Goal: Transaction & Acquisition: Purchase product/service

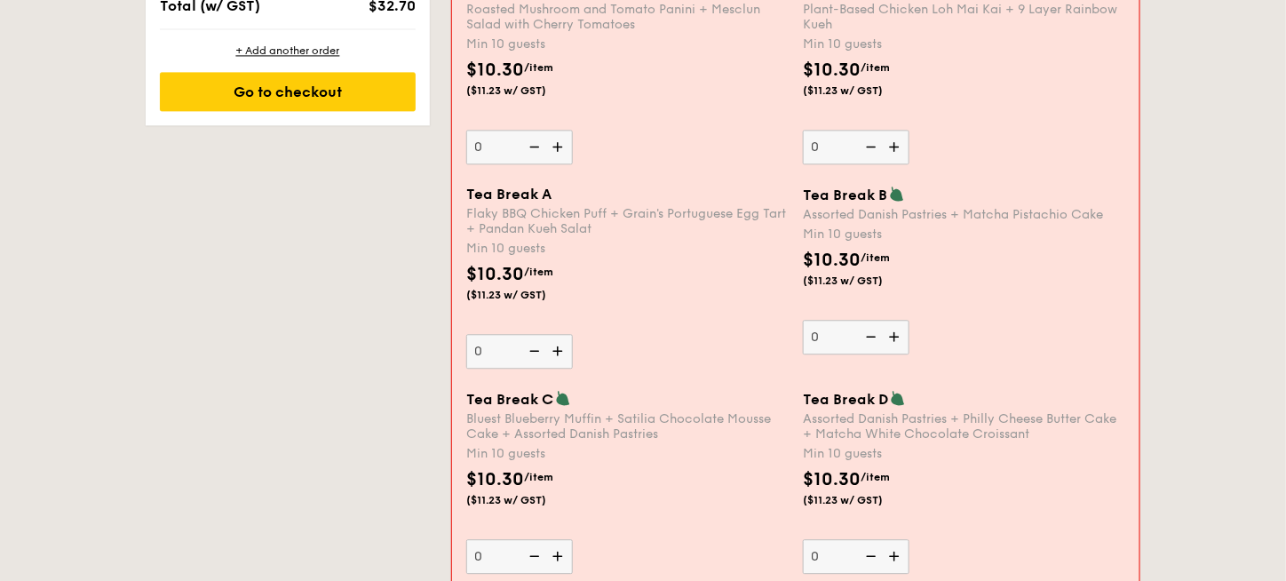
scroll to position [1368, 0]
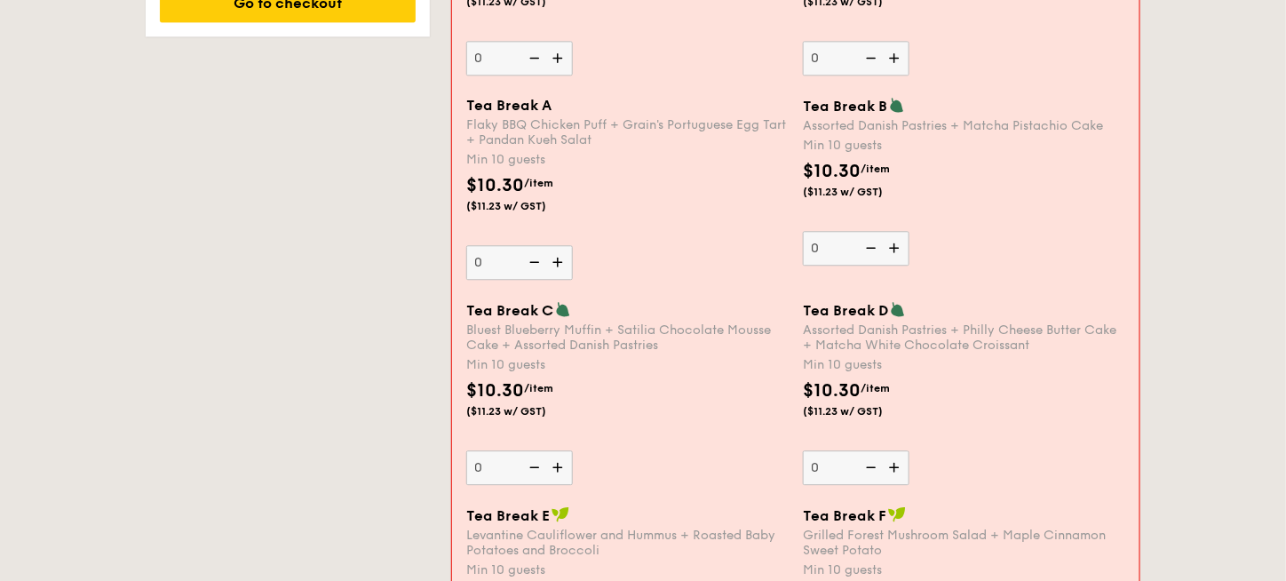
click at [900, 243] on img at bounding box center [896, 248] width 27 height 34
click at [900, 243] on input "0" at bounding box center [856, 248] width 107 height 35
type input "10"
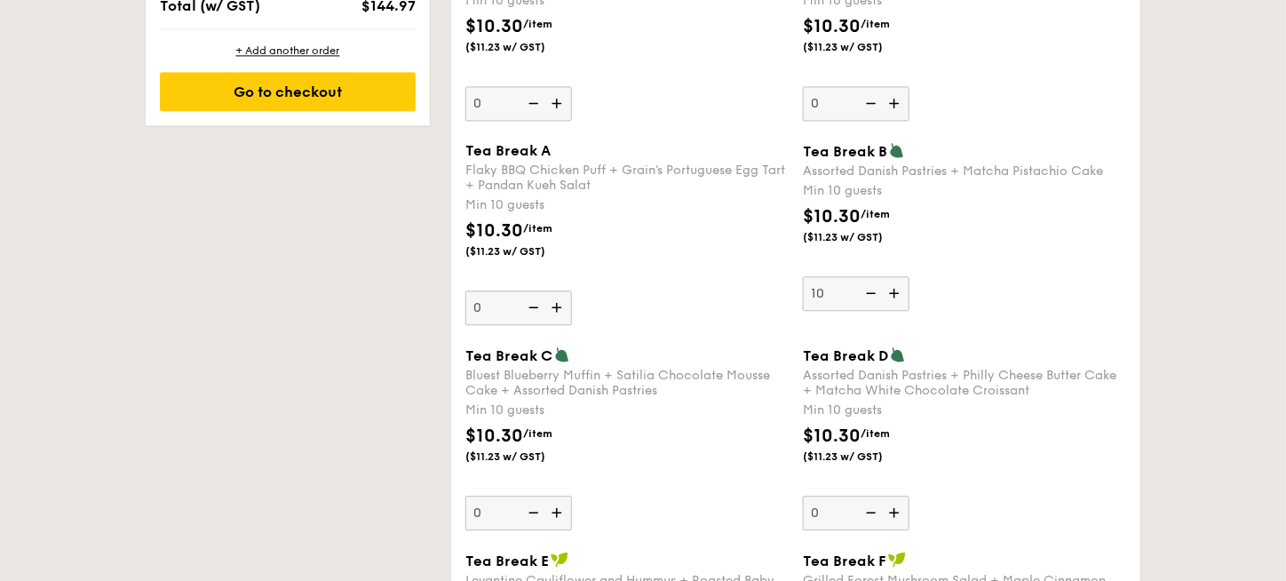
scroll to position [1393, 0]
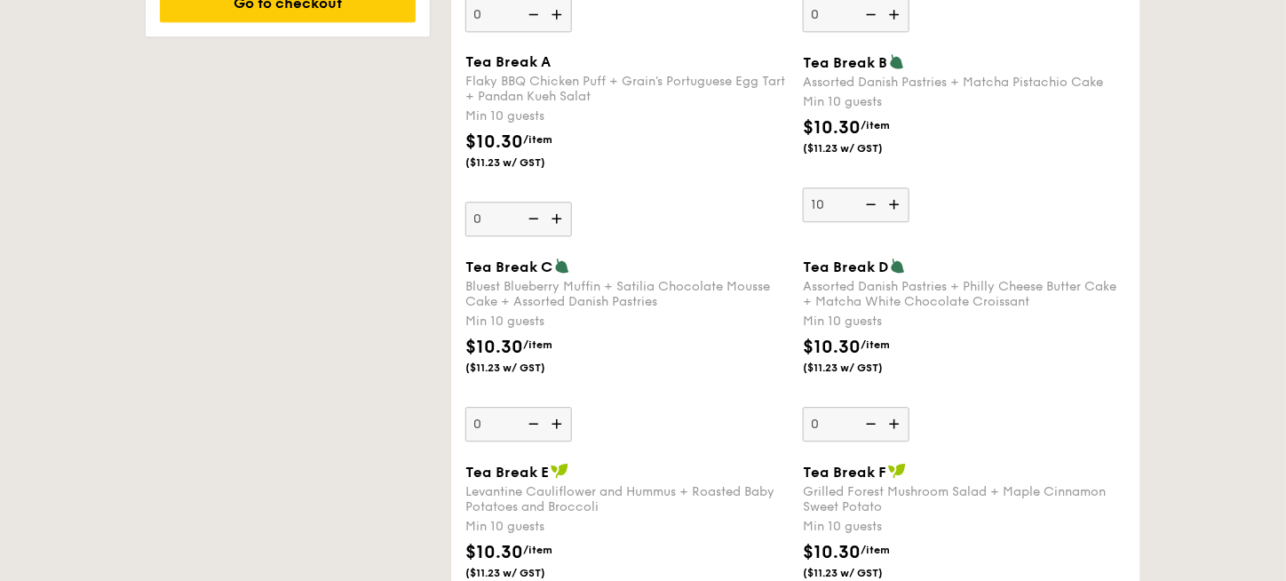
click at [891, 425] on img at bounding box center [896, 424] width 27 height 34
click at [891, 425] on input "0" at bounding box center [856, 424] width 107 height 35
type input "10"
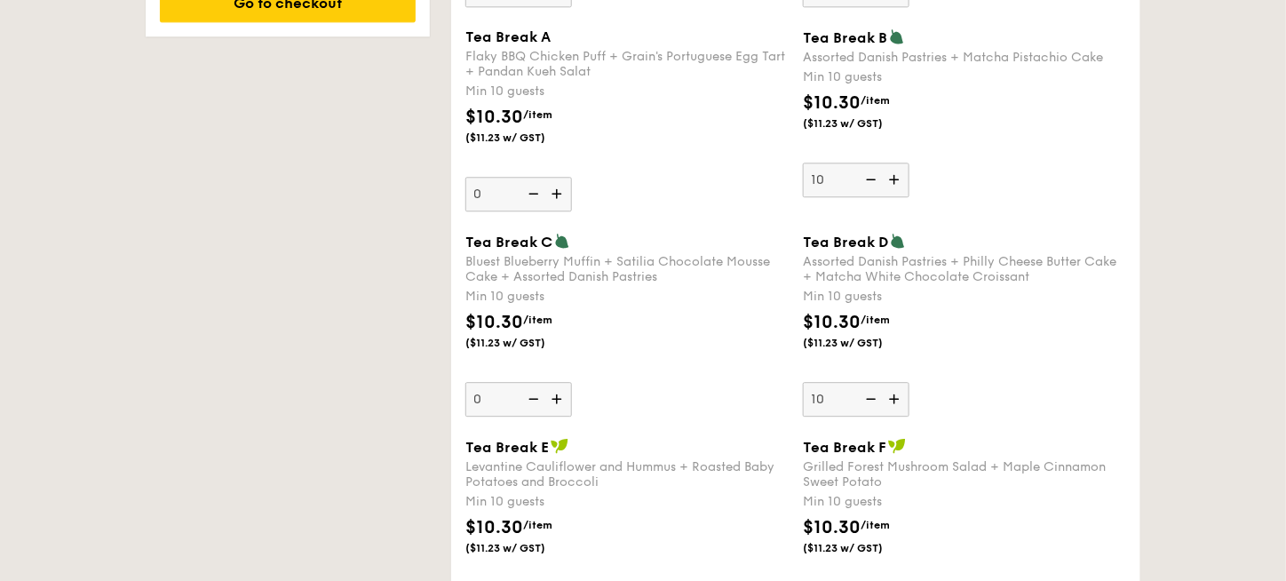
click at [1031, 360] on div "$10.30 /item ($11.23 w/ GST)" at bounding box center [964, 340] width 337 height 62
click at [909, 382] on input "10" at bounding box center [856, 399] width 107 height 35
click at [1031, 360] on div "$10.30 /item ($11.23 w/ GST)" at bounding box center [964, 340] width 337 height 62
click at [909, 382] on input "10" at bounding box center [856, 399] width 107 height 35
click at [558, 398] on img at bounding box center [558, 399] width 27 height 34
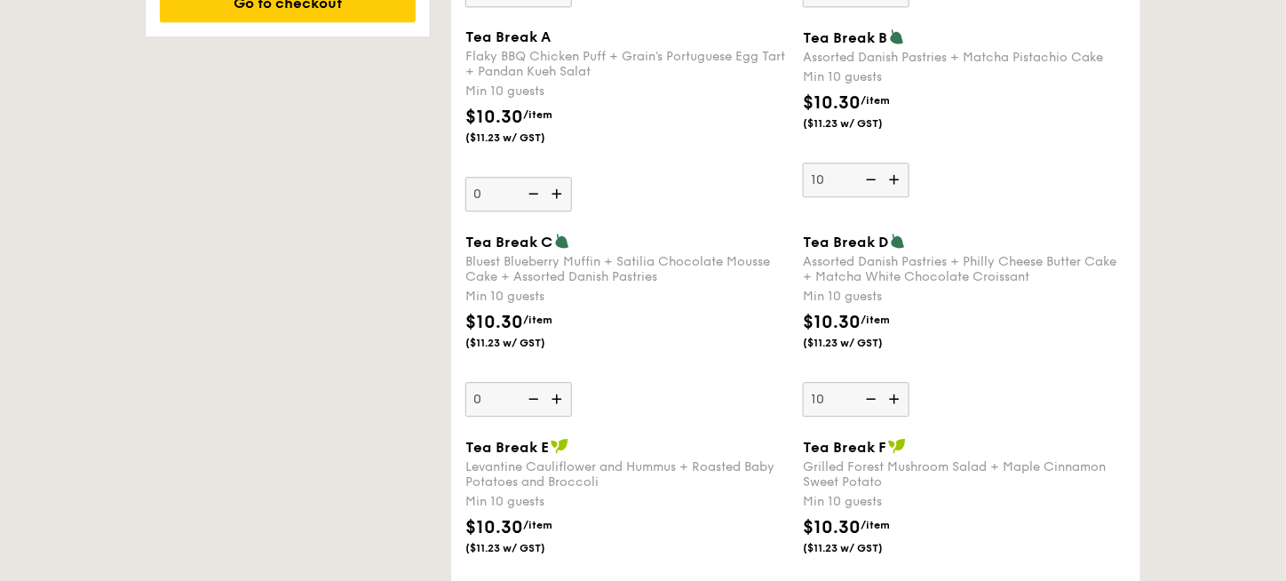
click at [558, 398] on input "0" at bounding box center [518, 399] width 107 height 35
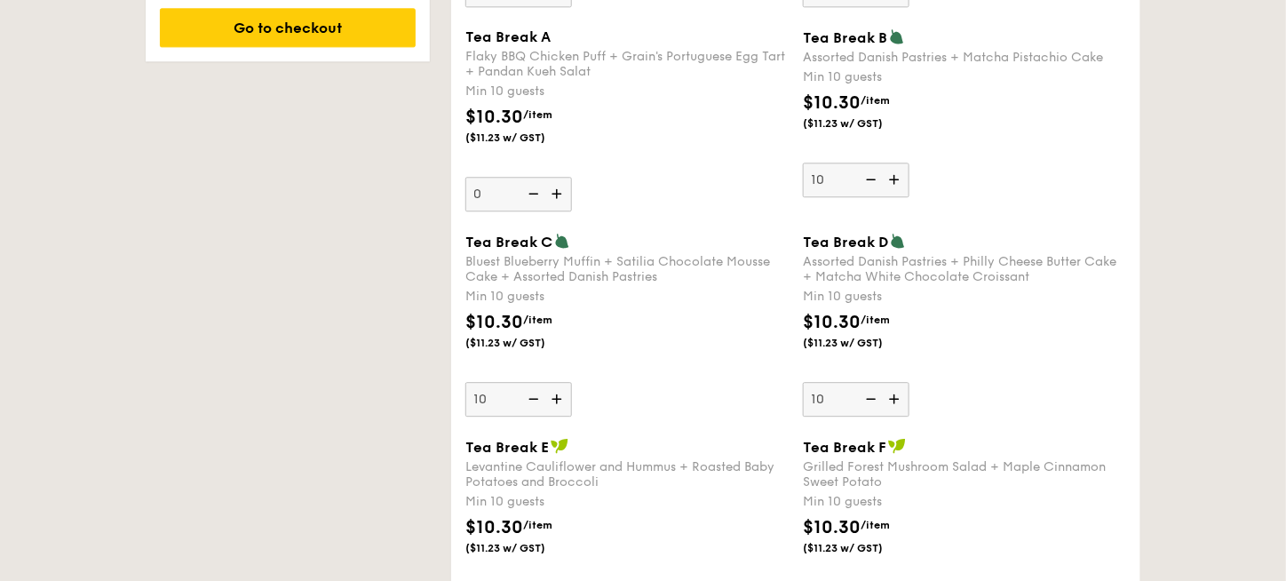
scroll to position [1443, 0]
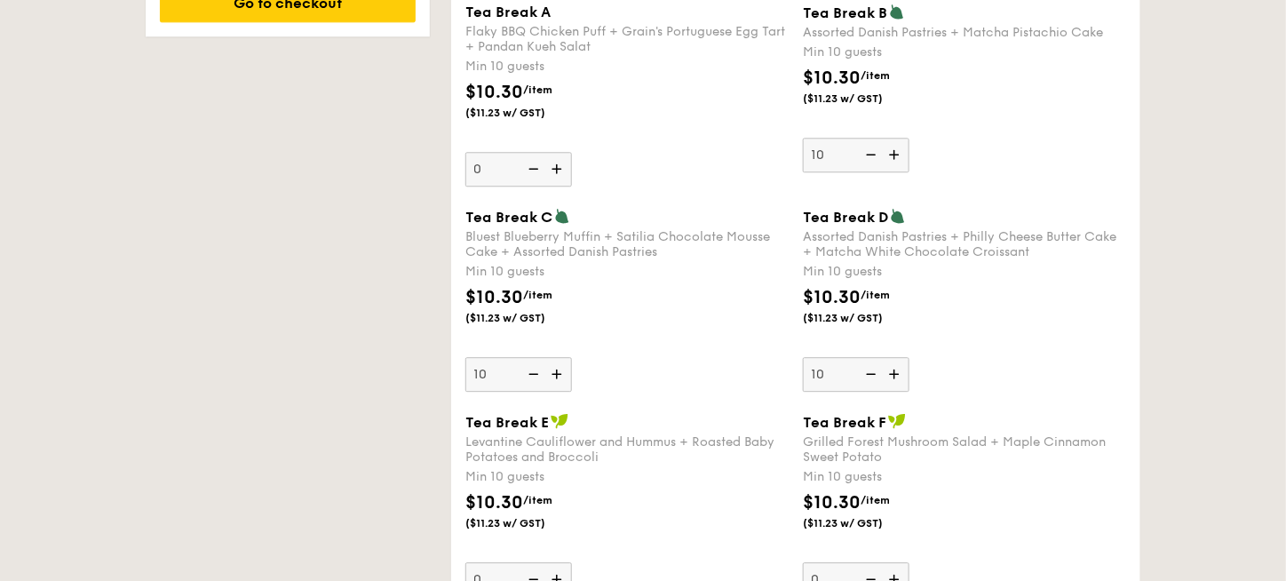
click at [527, 370] on img at bounding box center [532, 374] width 27 height 34
click at [527, 370] on input "10" at bounding box center [518, 374] width 107 height 35
type input "0"
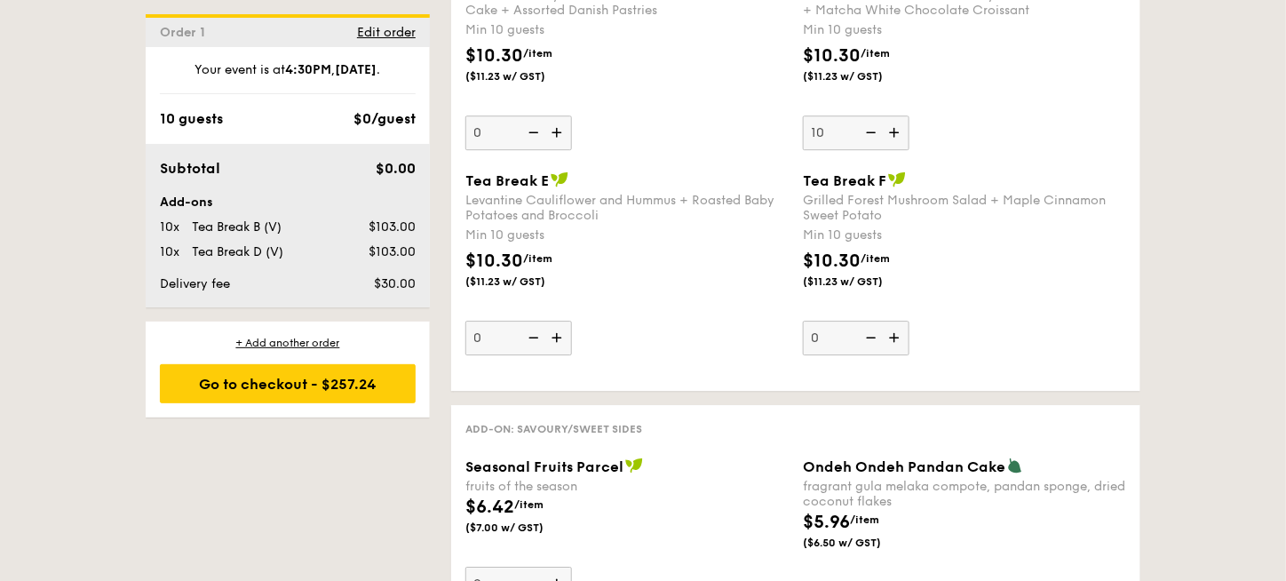
scroll to position [1418, 0]
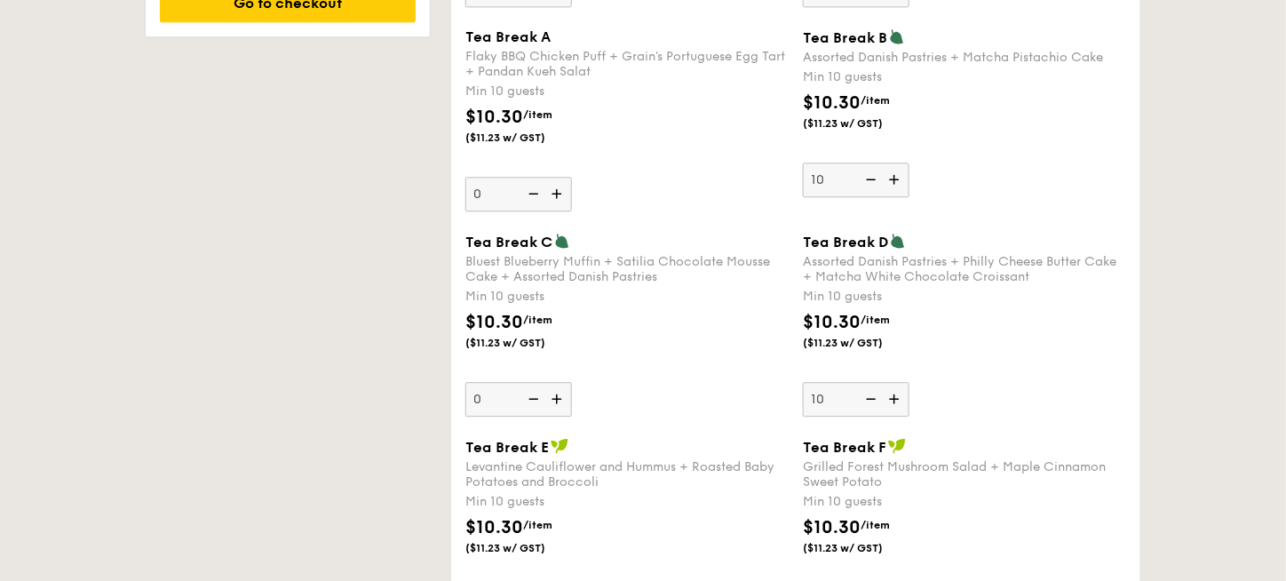
click at [875, 403] on img at bounding box center [869, 399] width 27 height 34
click at [875, 403] on input "10" at bounding box center [856, 399] width 107 height 35
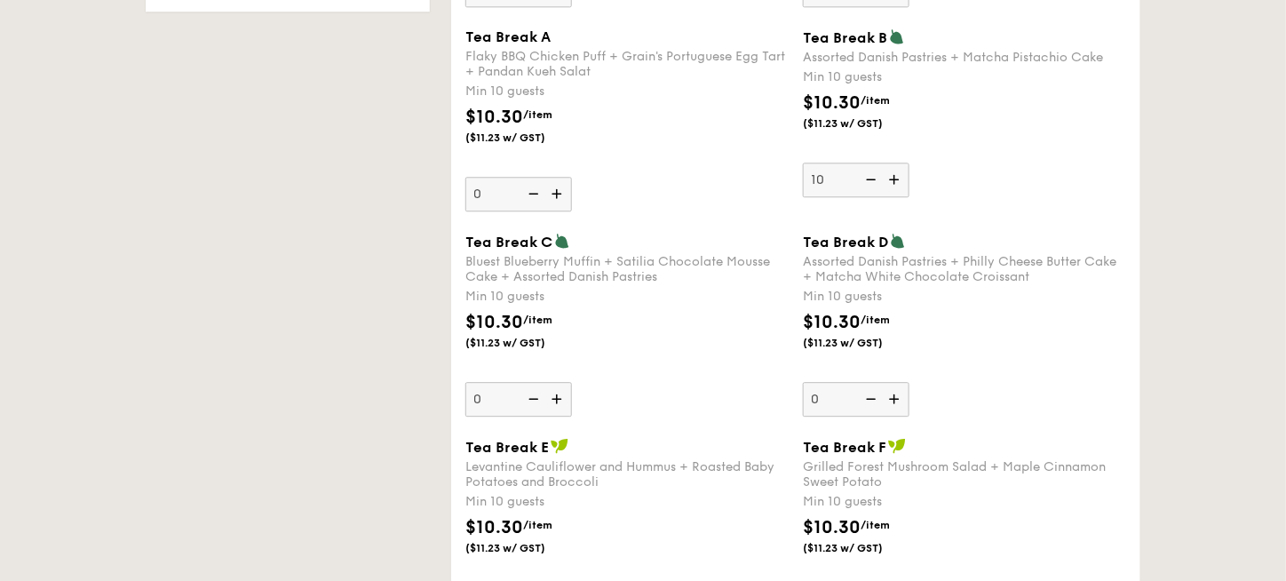
scroll to position [1393, 0]
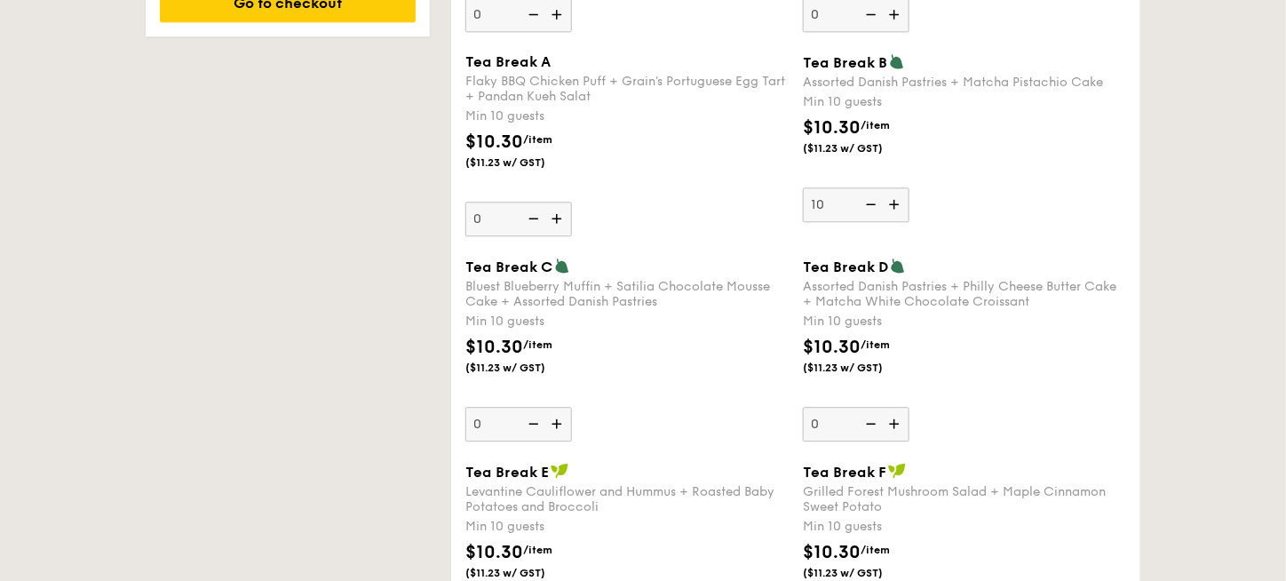
click at [899, 419] on img at bounding box center [896, 424] width 27 height 34
click at [899, 419] on input "0" at bounding box center [856, 424] width 107 height 35
type input "10"
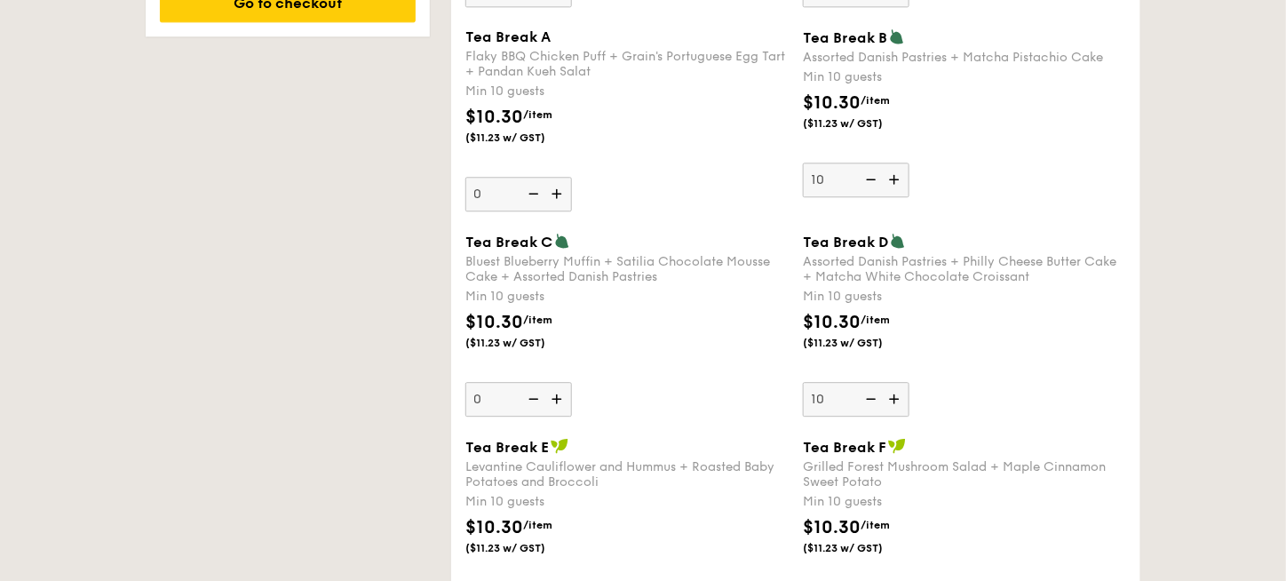
click at [867, 186] on img at bounding box center [869, 179] width 27 height 34
click at [867, 186] on input "10" at bounding box center [856, 179] width 107 height 35
type input "0"
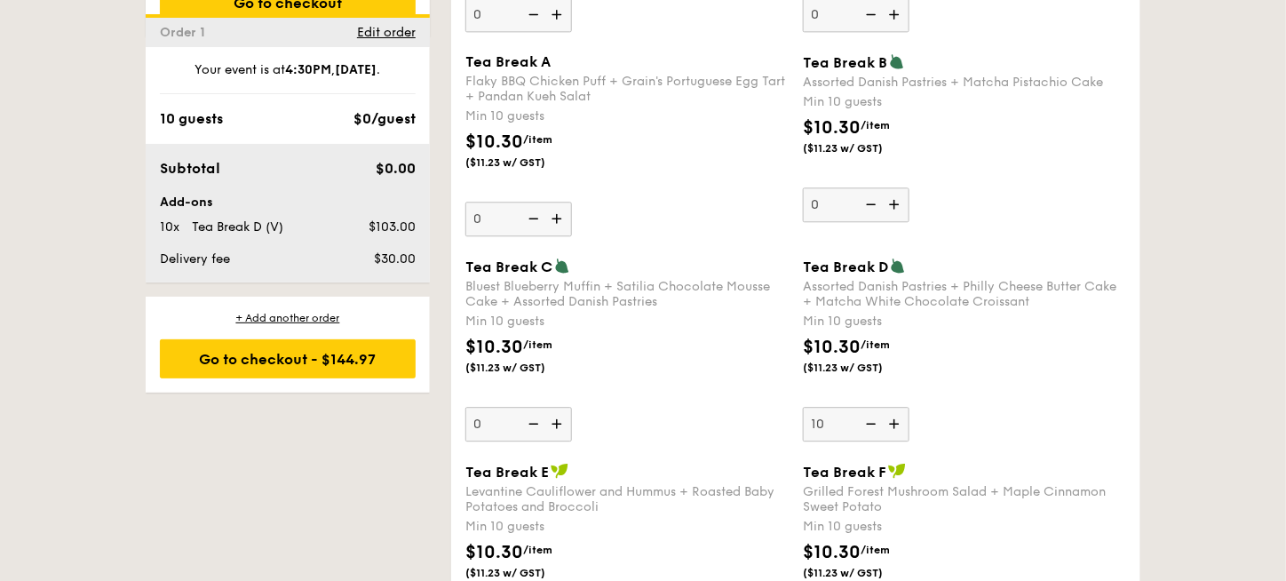
scroll to position [1482, 0]
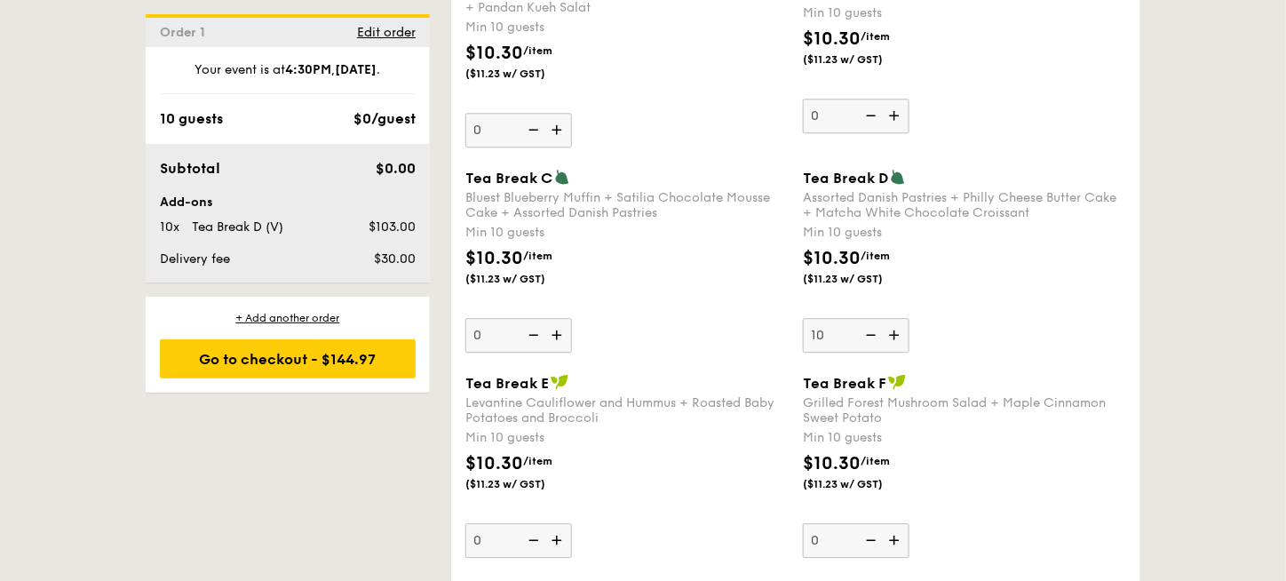
click at [562, 339] on img at bounding box center [558, 335] width 27 height 34
click at [562, 339] on input "0" at bounding box center [518, 335] width 107 height 35
type input "10"
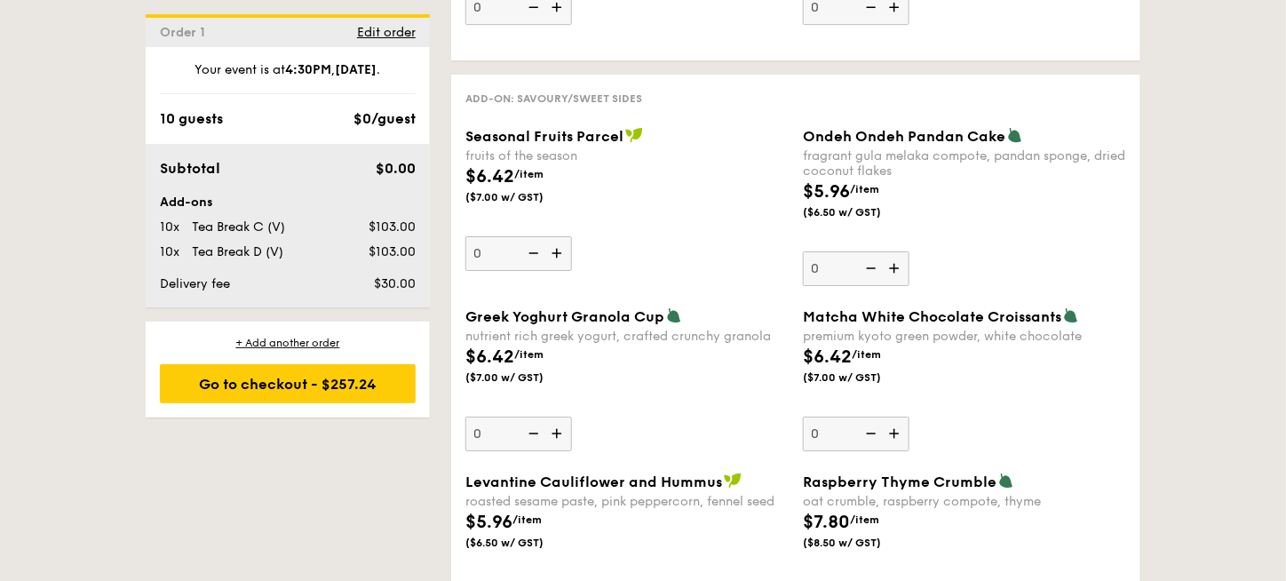
scroll to position [2103, 0]
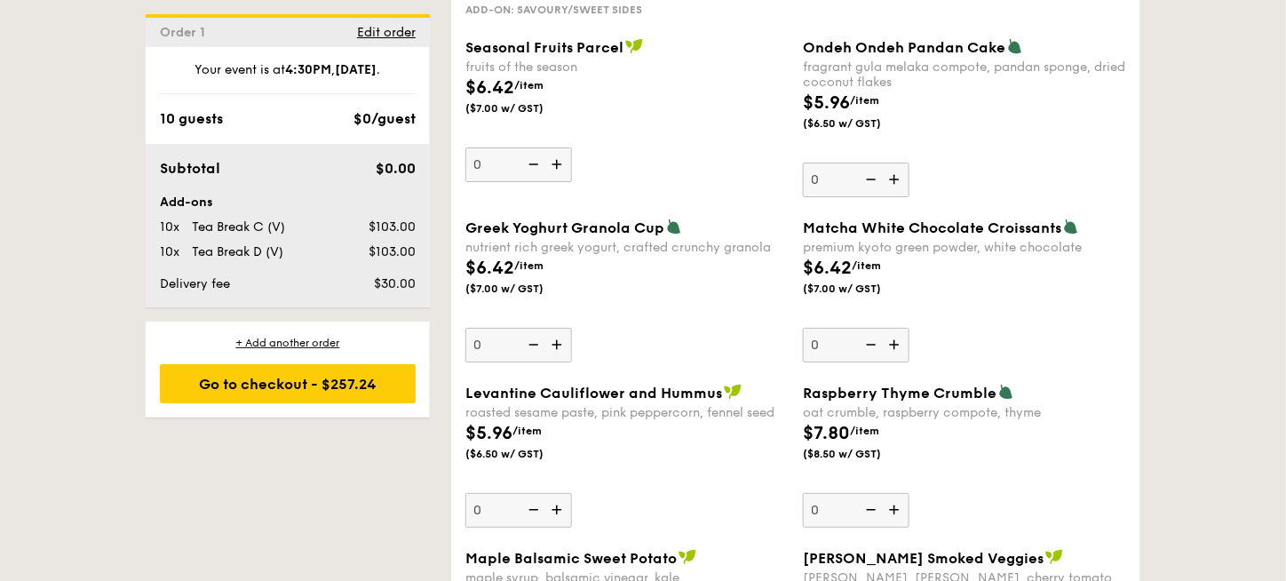
click at [895, 180] on img at bounding box center [896, 179] width 27 height 34
click at [895, 180] on input "0" at bounding box center [856, 179] width 107 height 35
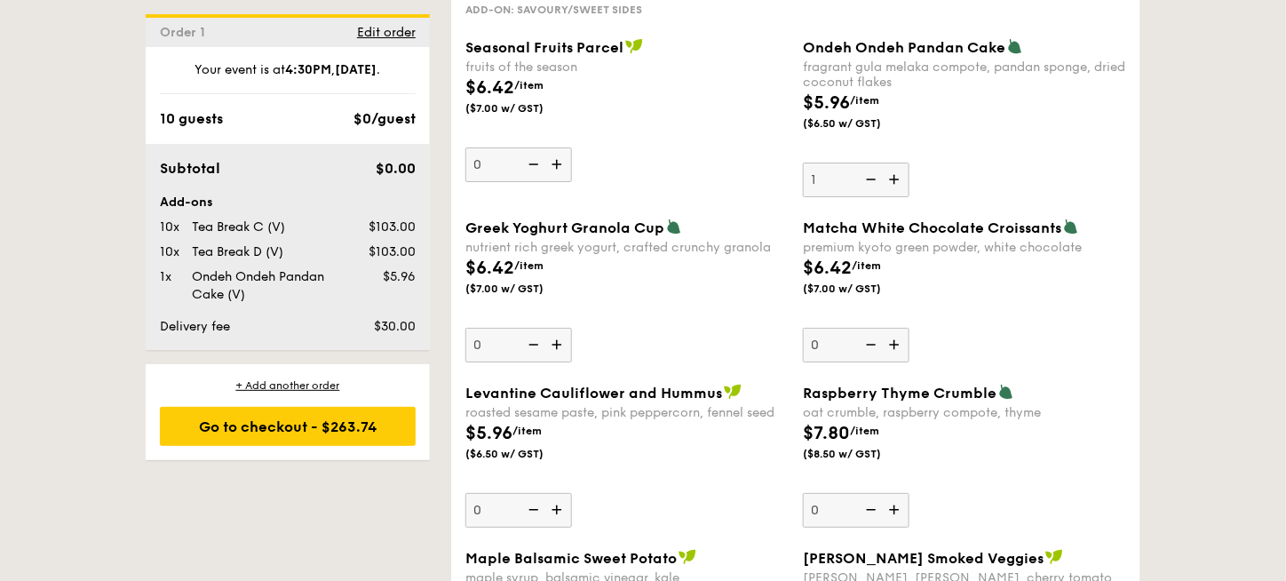
click at [895, 180] on img at bounding box center [896, 179] width 27 height 34
click at [895, 180] on input "1" at bounding box center [856, 179] width 107 height 35
click at [895, 180] on img at bounding box center [896, 179] width 27 height 34
click at [895, 180] on input "2" at bounding box center [856, 179] width 107 height 35
click at [895, 180] on img at bounding box center [896, 179] width 27 height 34
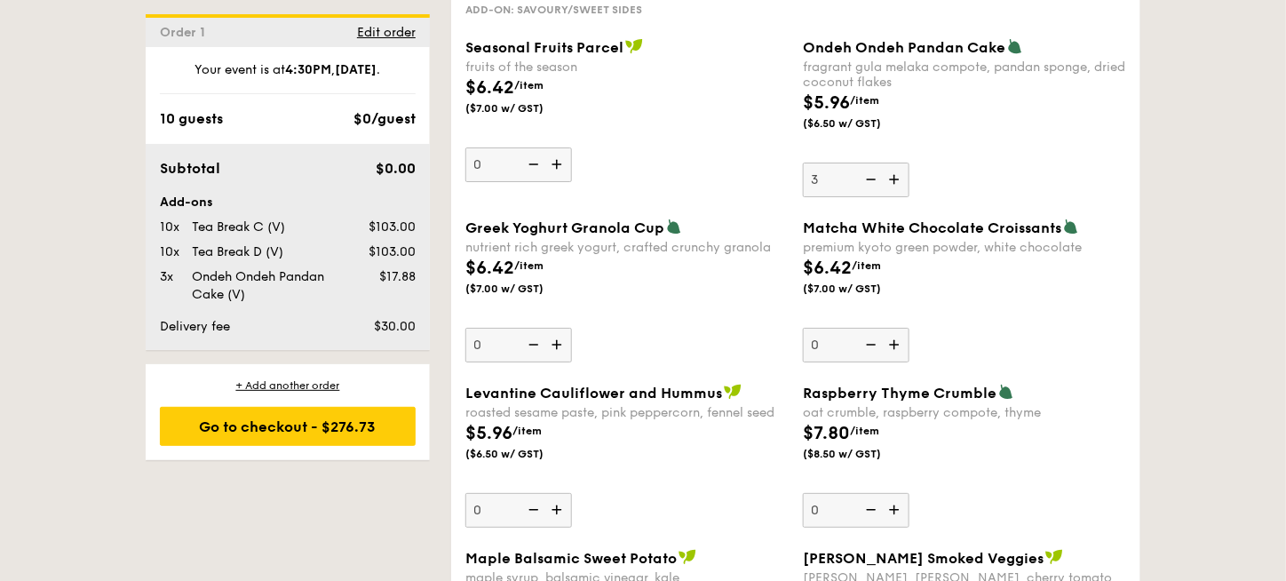
click at [895, 180] on input "3" at bounding box center [856, 179] width 107 height 35
click at [867, 182] on img at bounding box center [869, 179] width 27 height 34
click at [867, 182] on input "4" at bounding box center [856, 179] width 107 height 35
click at [876, 179] on img at bounding box center [869, 179] width 27 height 34
click at [876, 179] on input "3" at bounding box center [856, 179] width 107 height 35
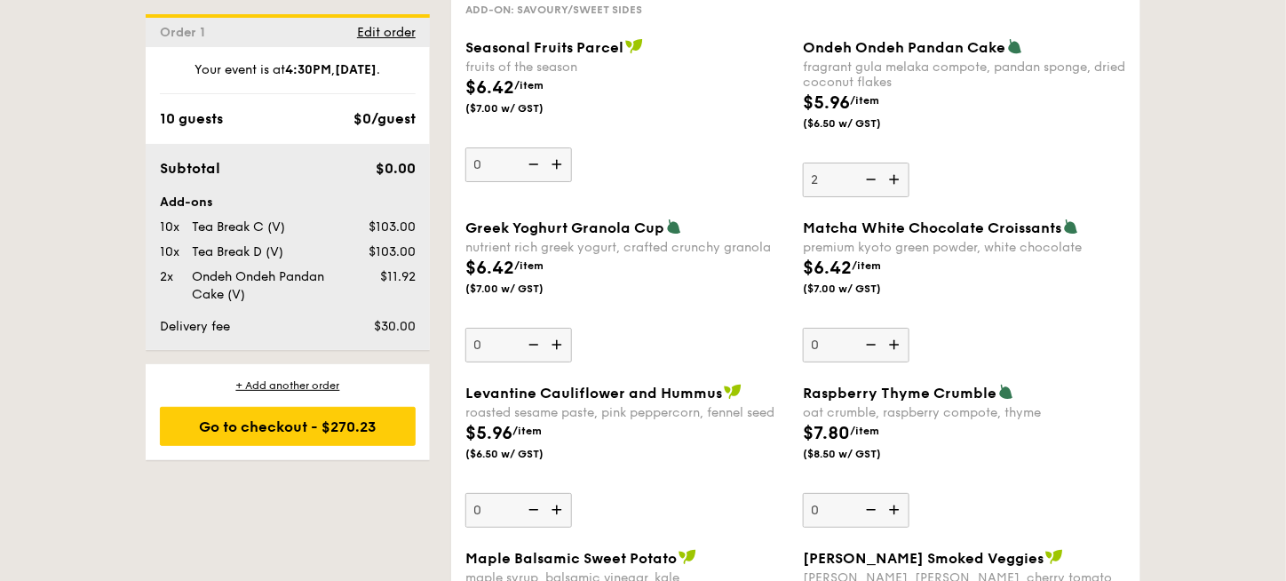
click at [877, 178] on img at bounding box center [869, 179] width 27 height 34
click at [877, 178] on input "2" at bounding box center [856, 179] width 107 height 35
click at [877, 178] on img at bounding box center [869, 179] width 27 height 34
click at [877, 178] on input "1" at bounding box center [856, 179] width 107 height 35
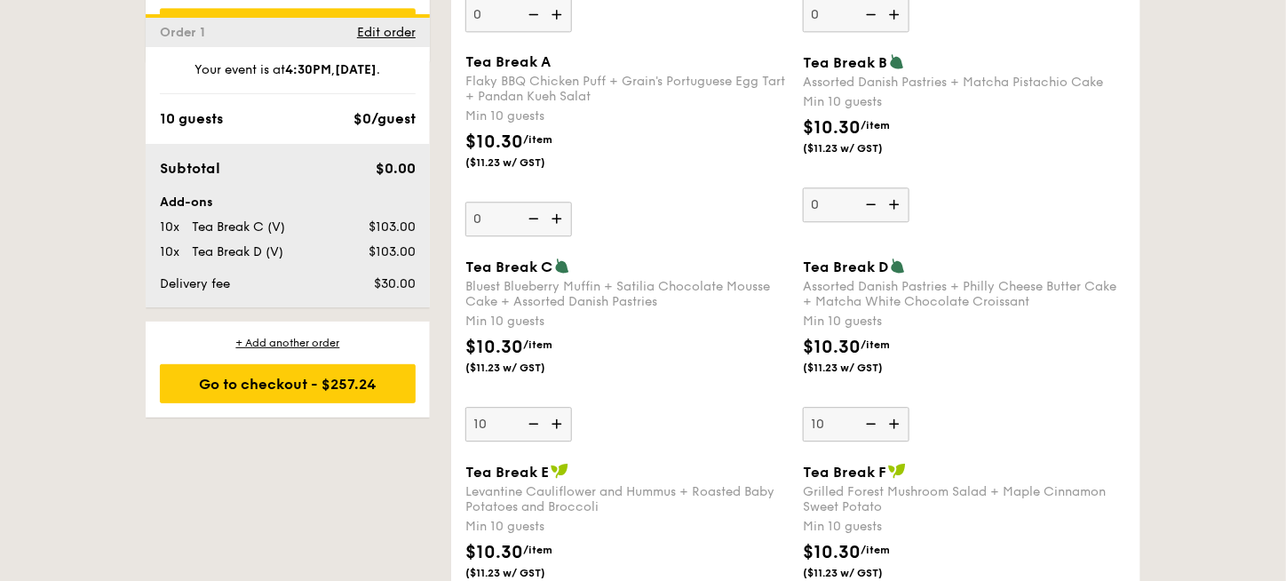
scroll to position [1994, 0]
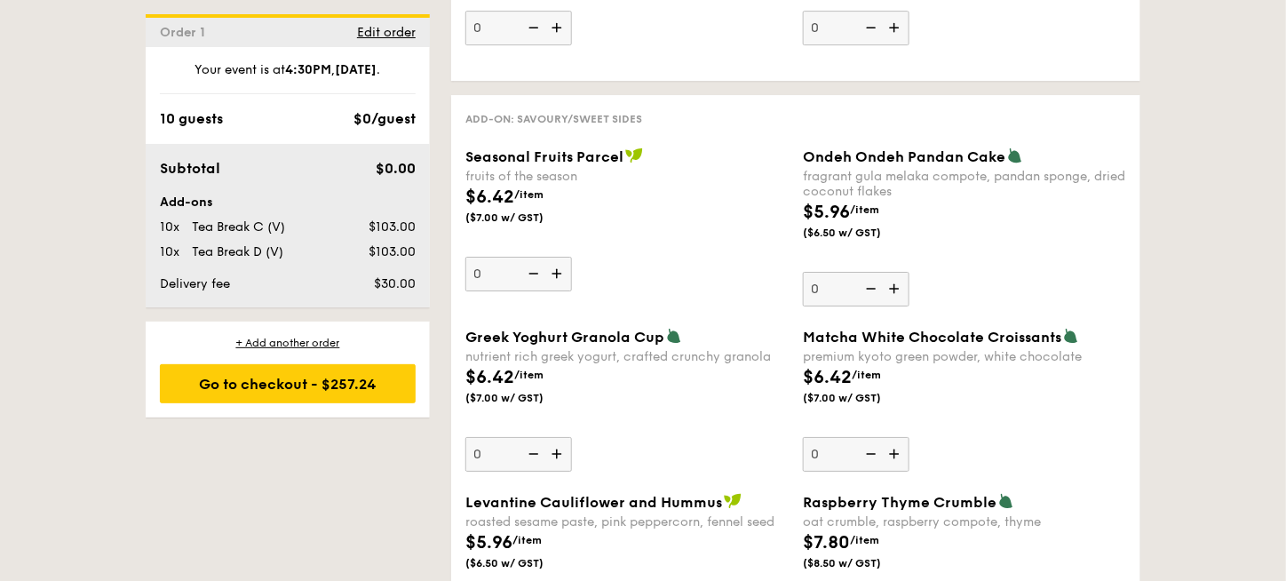
click at [899, 294] on img at bounding box center [896, 289] width 27 height 34
click at [899, 294] on input "0" at bounding box center [856, 289] width 107 height 35
type input "1"
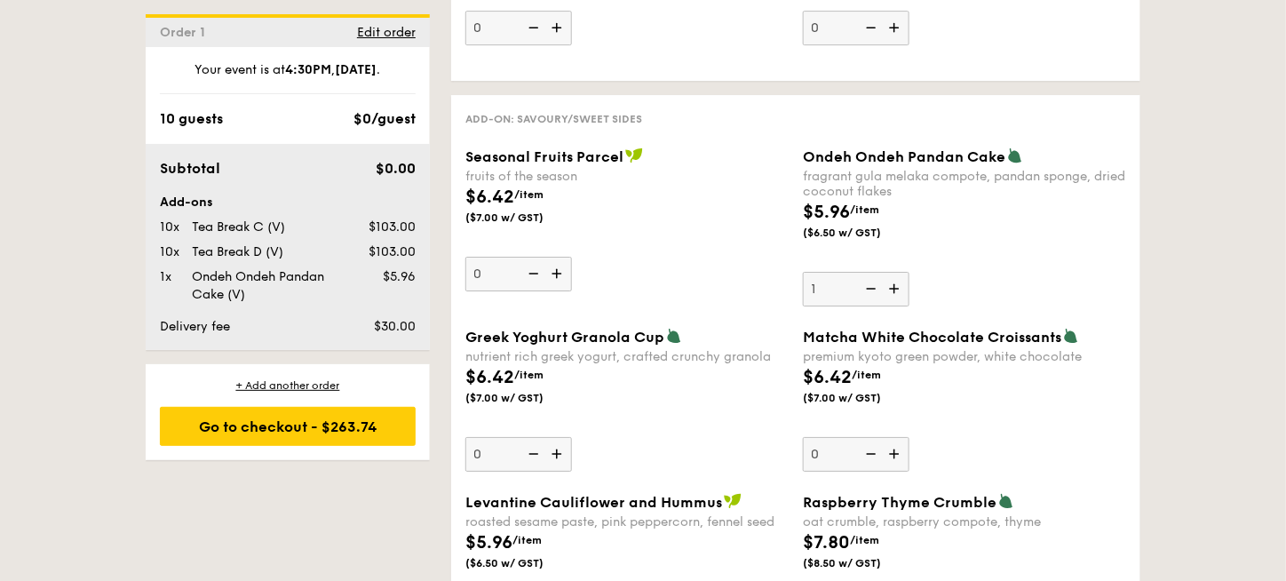
scroll to position [2172, 0]
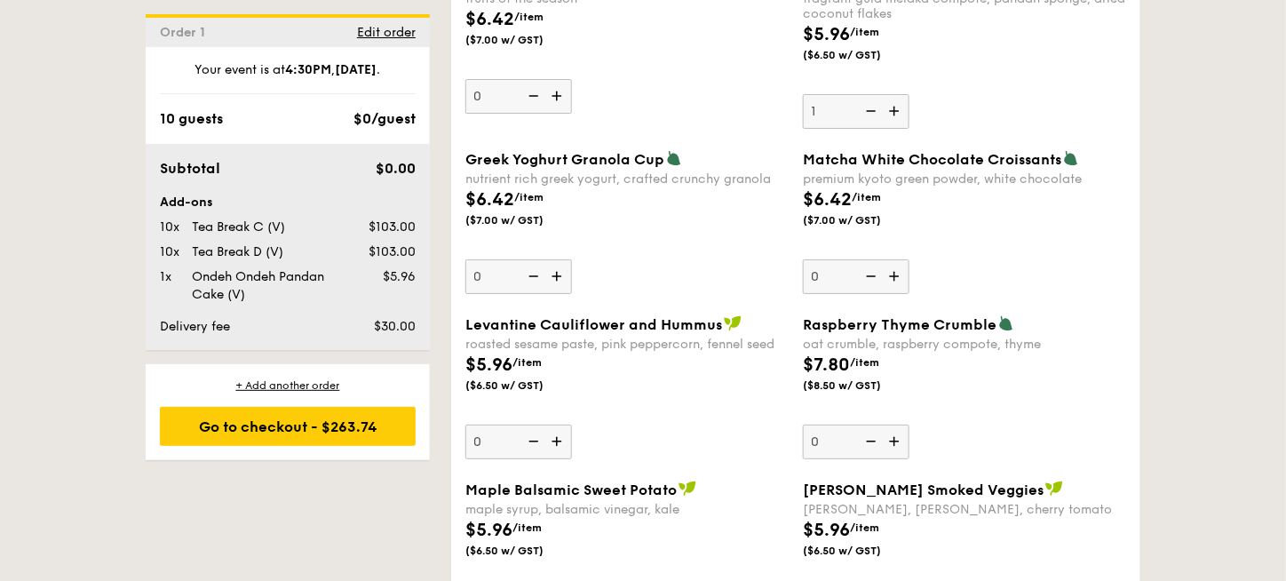
click at [893, 447] on img at bounding box center [896, 441] width 27 height 34
click at [893, 447] on input "0" at bounding box center [856, 441] width 107 height 35
type input "1"
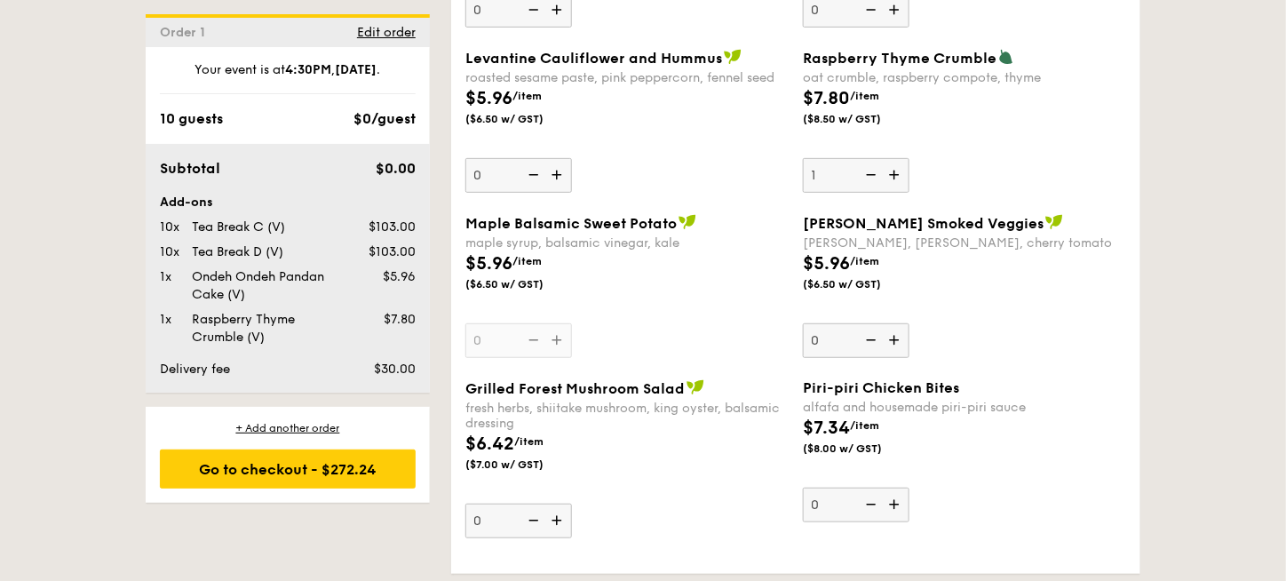
scroll to position [2527, 0]
